Goal: Task Accomplishment & Management: Complete application form

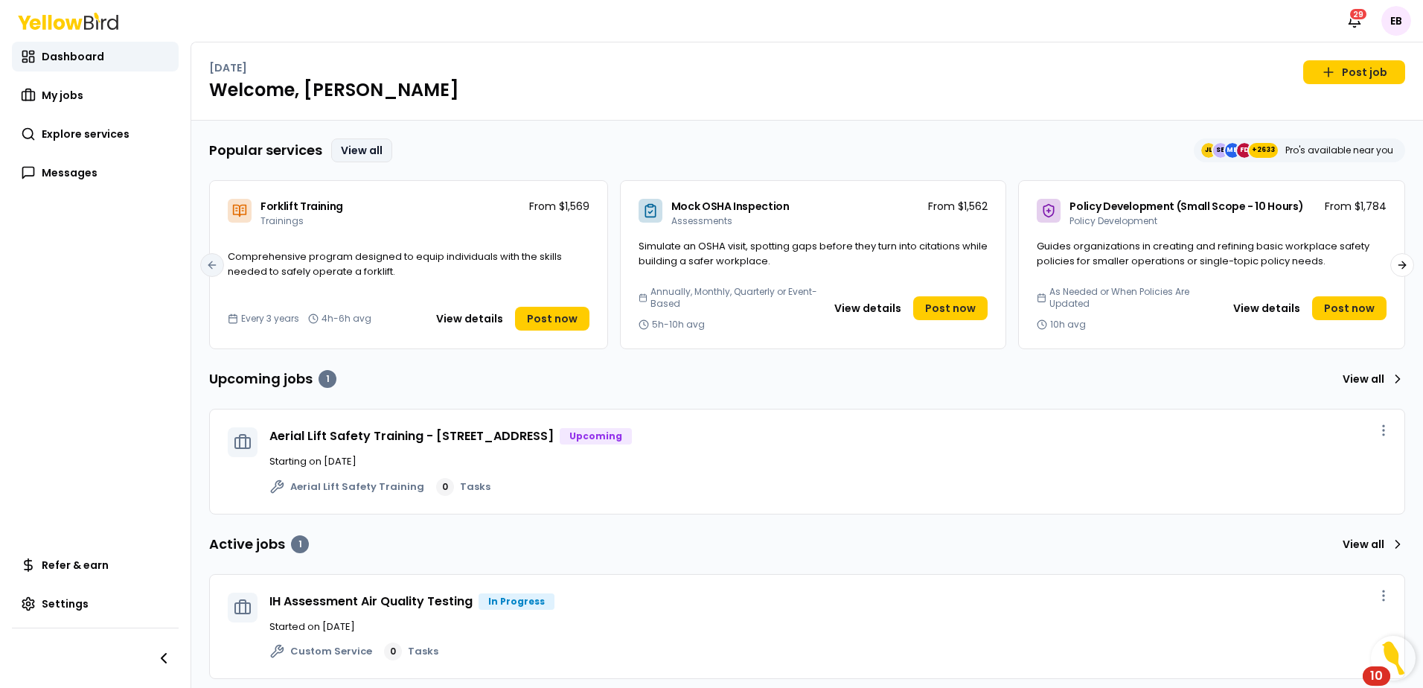
click at [370, 151] on link "View all" at bounding box center [361, 150] width 61 height 24
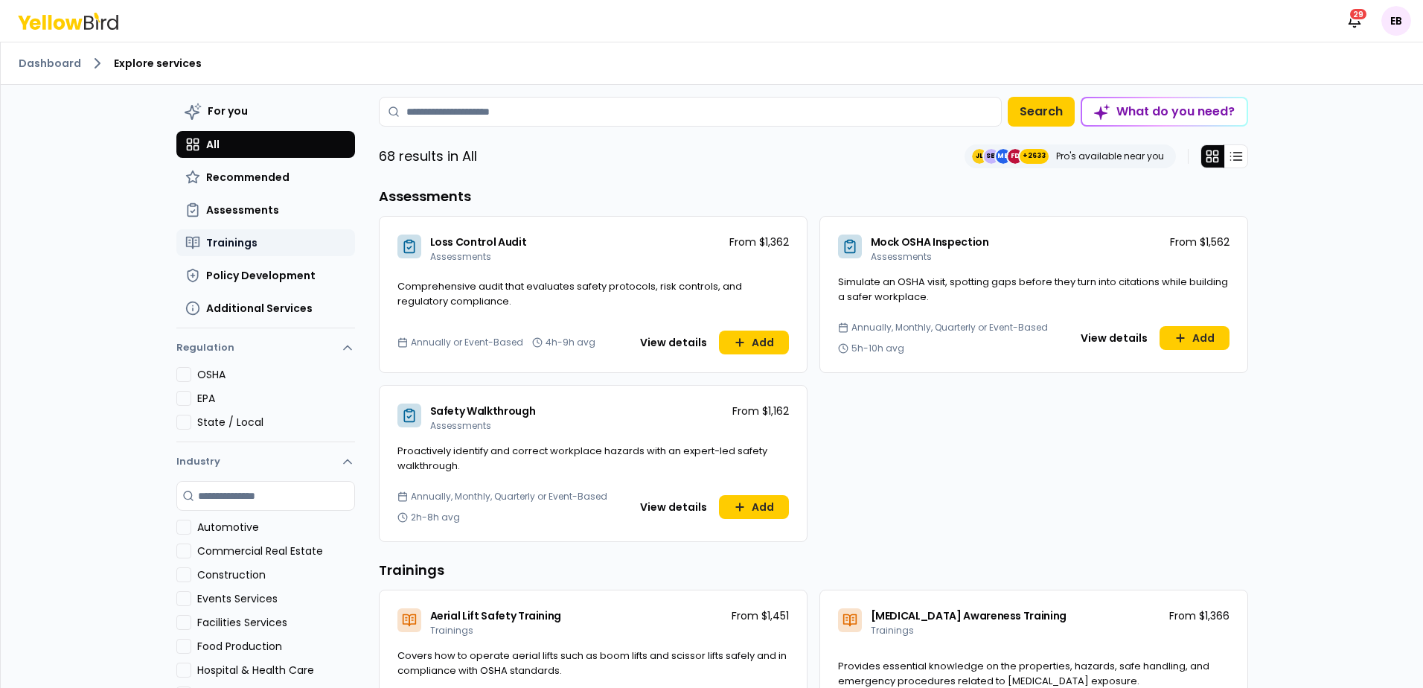
click at [226, 237] on span "Trainings" at bounding box center [231, 242] width 51 height 15
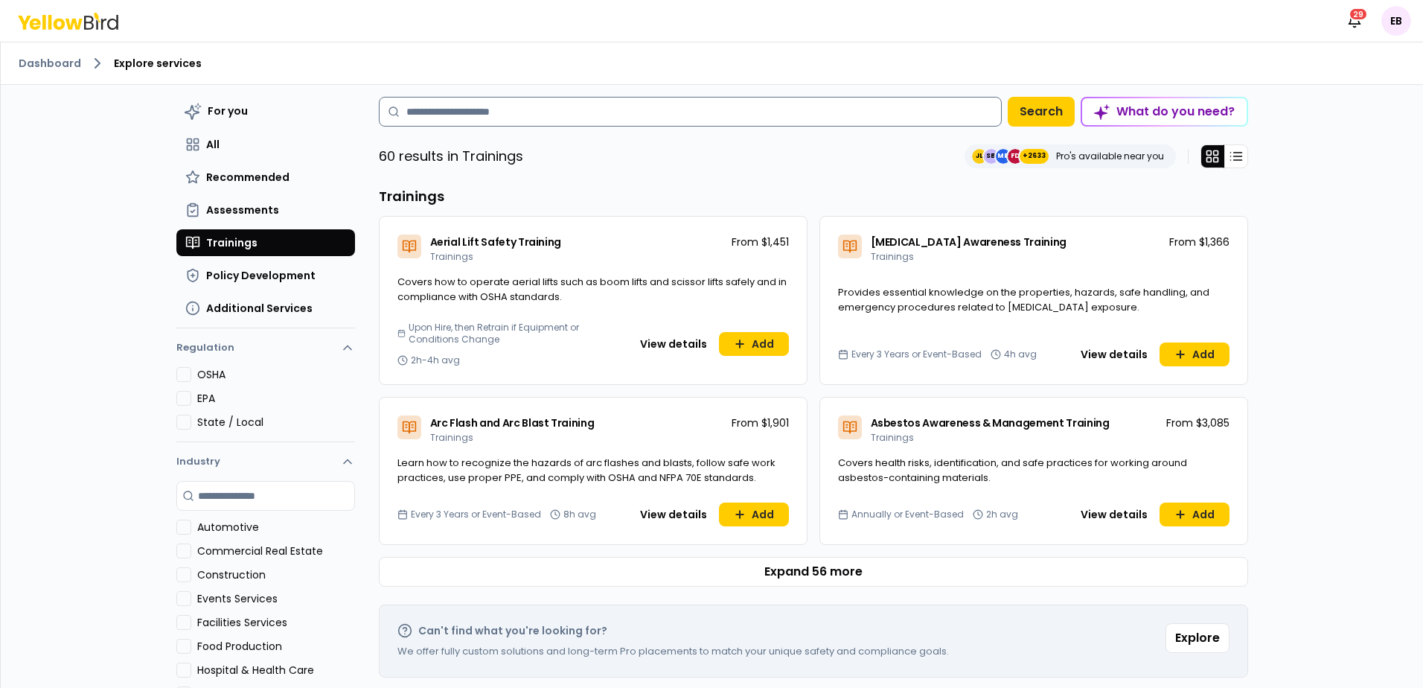
click at [572, 118] on input at bounding box center [690, 112] width 623 height 30
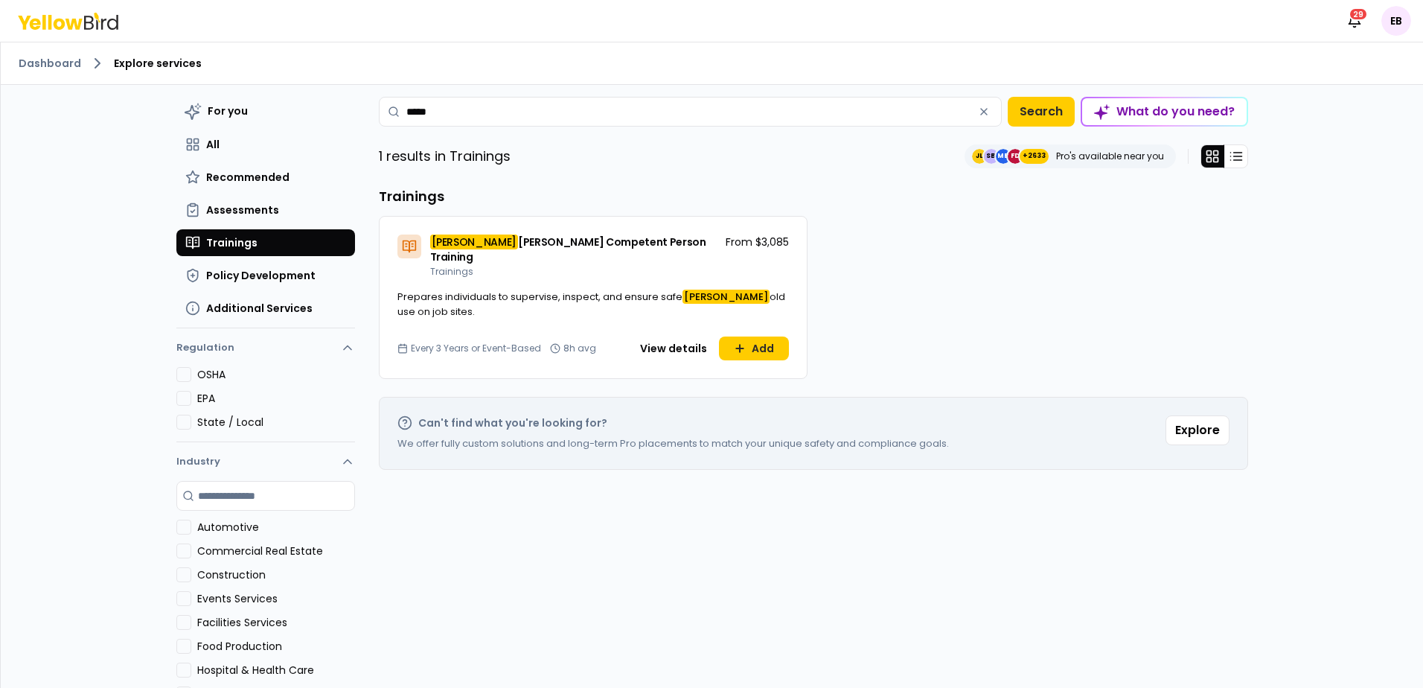
type input "*****"
click at [662, 340] on button "View details" at bounding box center [673, 348] width 85 height 24
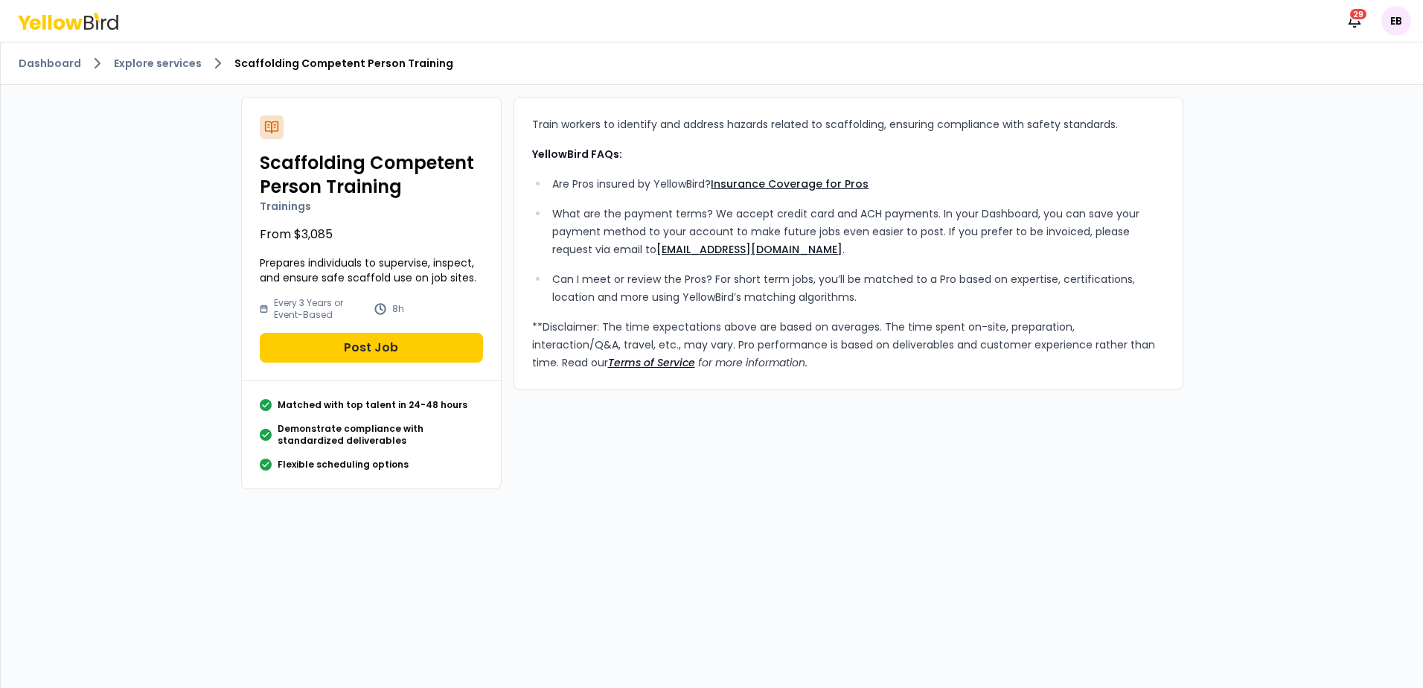
click at [384, 313] on circle at bounding box center [380, 309] width 10 height 10
click at [164, 58] on link "Explore services" at bounding box center [158, 63] width 88 height 15
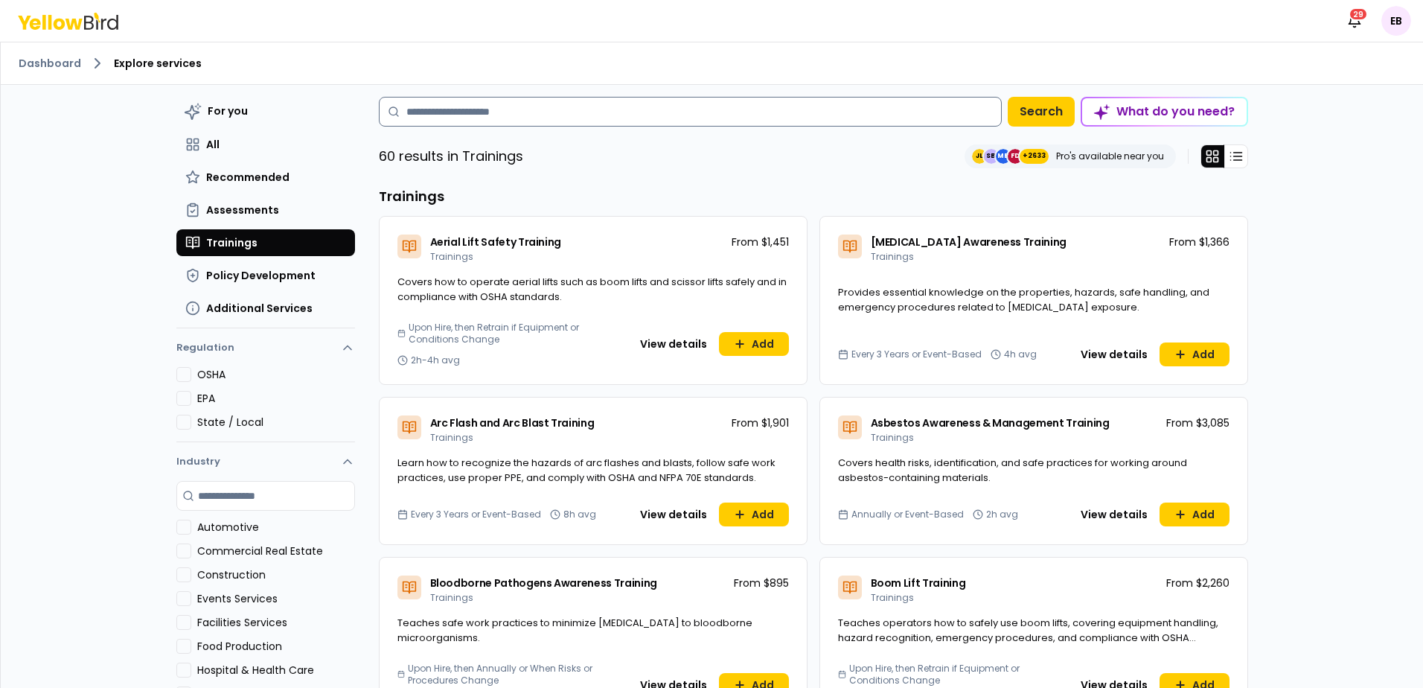
click at [572, 103] on input at bounding box center [690, 112] width 623 height 30
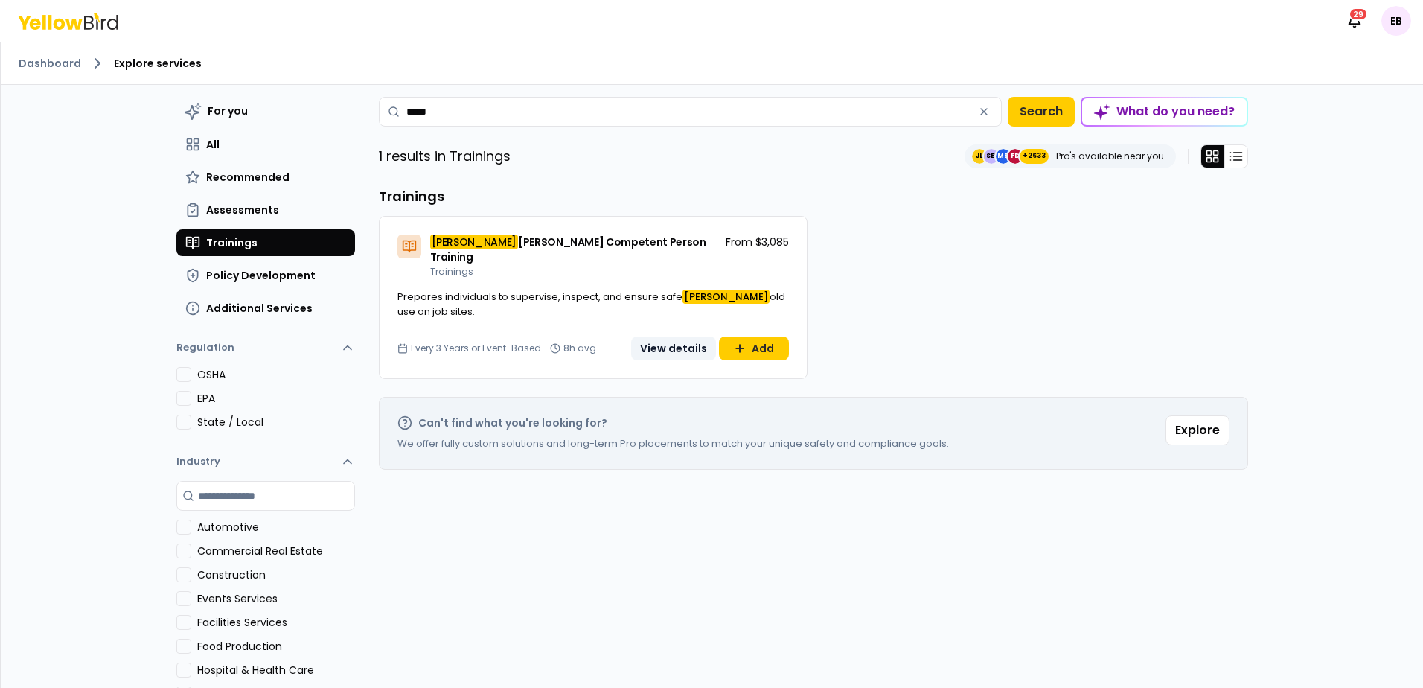
type input "*****"
click at [666, 336] on button "View details" at bounding box center [673, 348] width 85 height 24
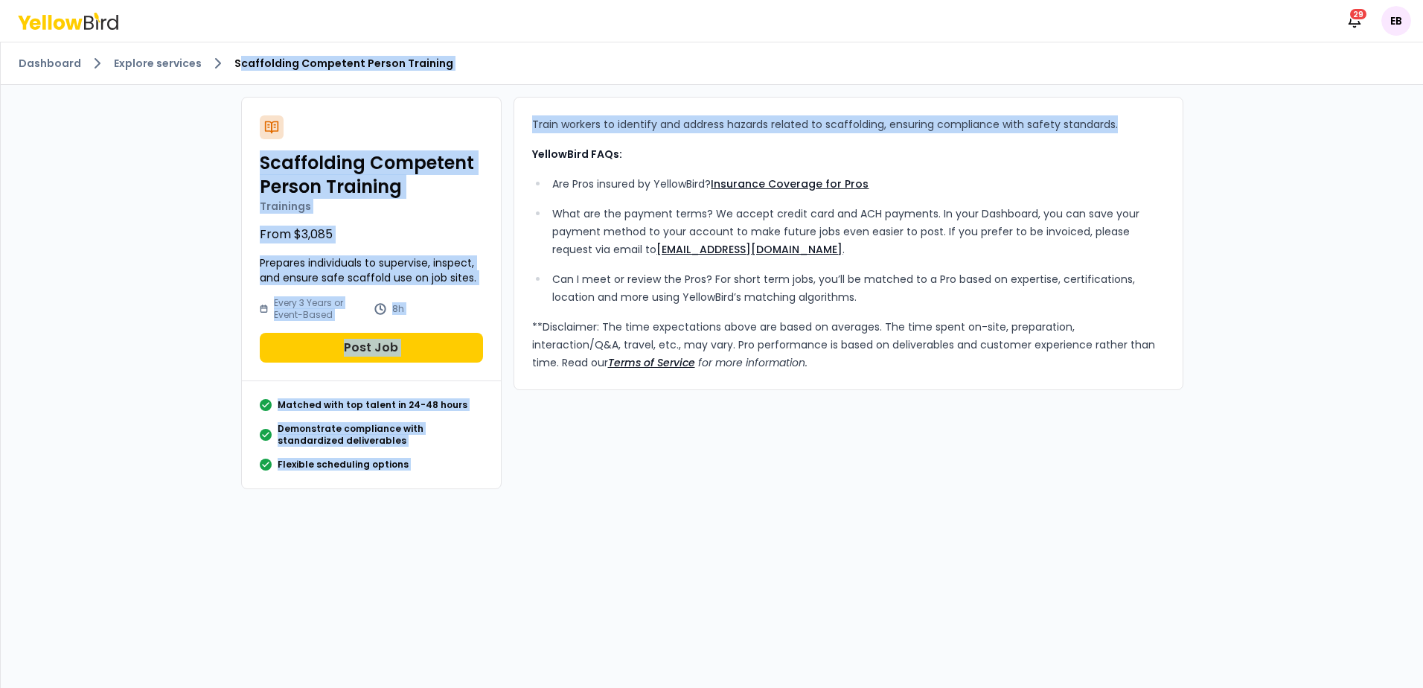
drag, startPoint x: 235, startPoint y: 84, endPoint x: 1169, endPoint y: 129, distance: 935.1
click at [1169, 129] on div "Dashboard Explore services Scaffolding Competent Person Training Scaffolding Co…" at bounding box center [712, 271] width 1422 height 458
copy div "caffolding Competent Person Training Scaffolding Competent Person Training Trai…"
